Goal: Task Accomplishment & Management: Manage account settings

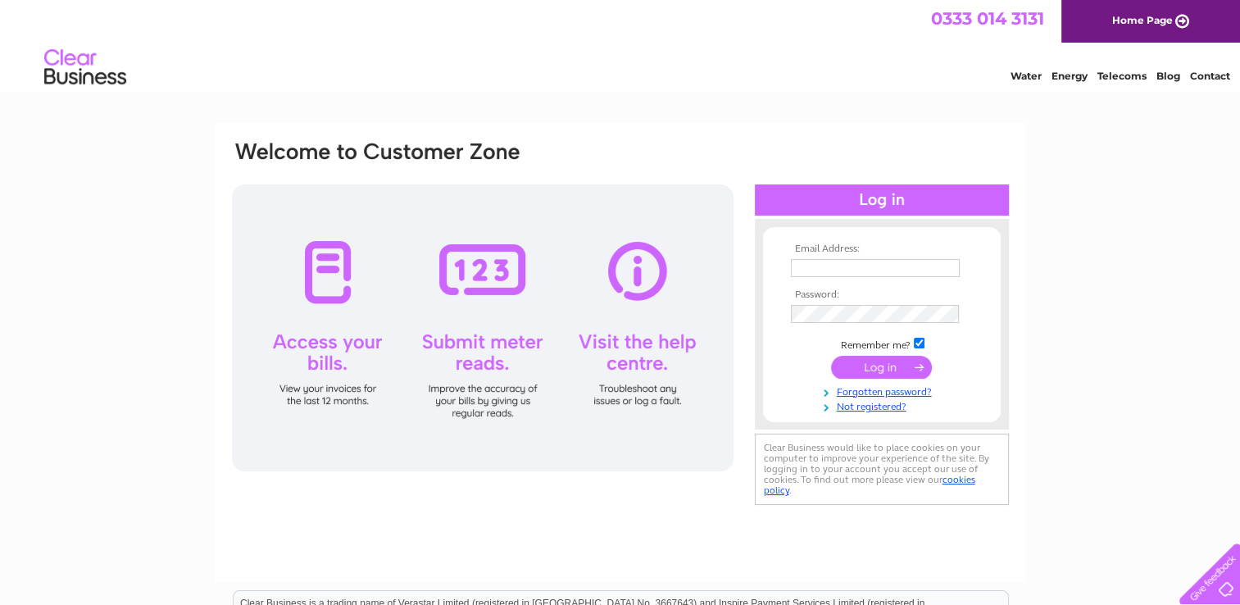
type input "[PERSON_NAME][EMAIL_ADDRESS][DOMAIN_NAME]"
click at [876, 365] on input "submit" at bounding box center [881, 367] width 101 height 23
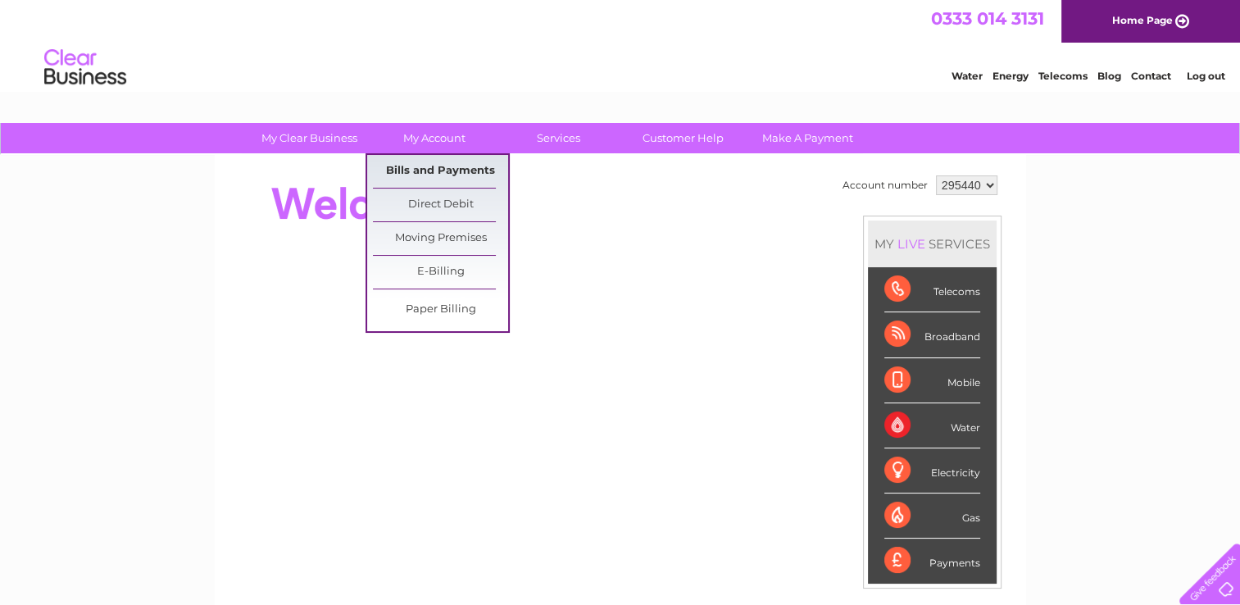
click at [422, 164] on link "Bills and Payments" at bounding box center [440, 171] width 135 height 33
